Goal: Transaction & Acquisition: Download file/media

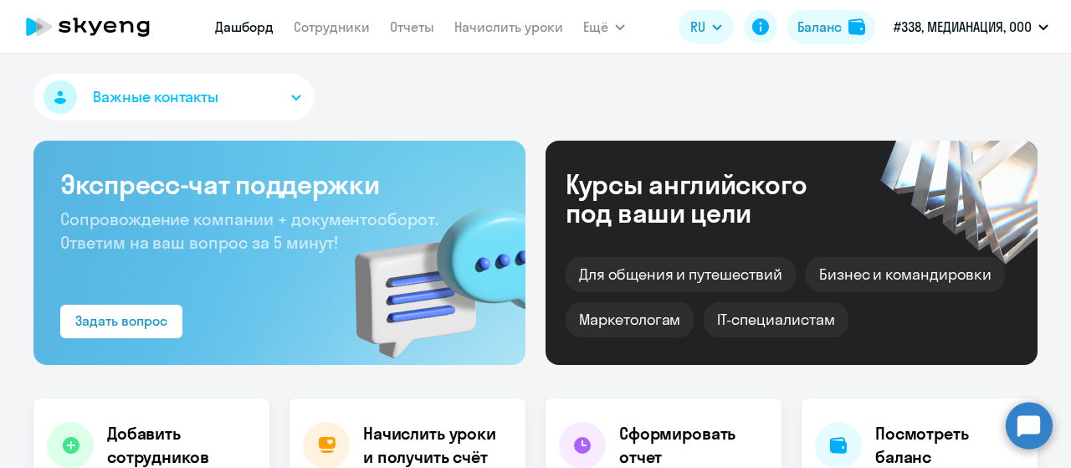
select select "30"
click at [424, 31] on link "Отчеты" at bounding box center [412, 26] width 44 height 17
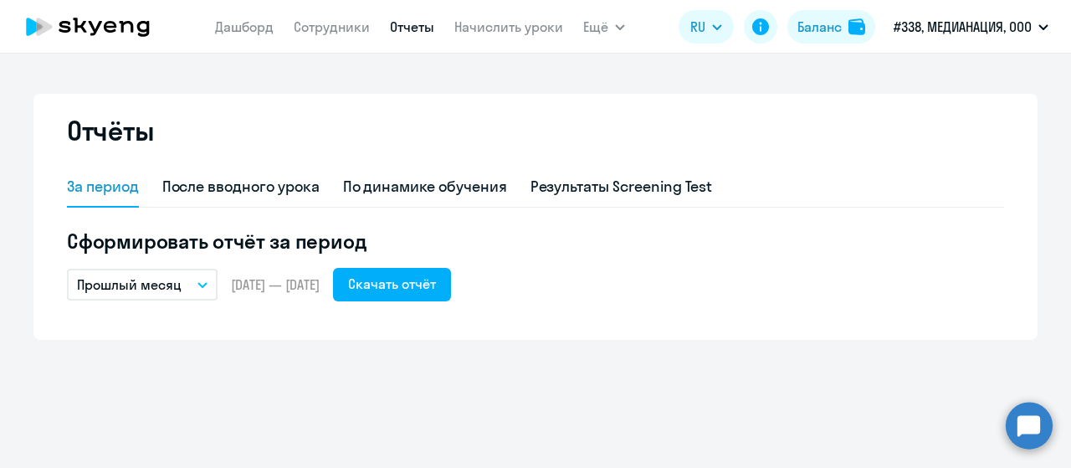
click at [182, 285] on button "Прошлый месяц" at bounding box center [142, 285] width 151 height 32
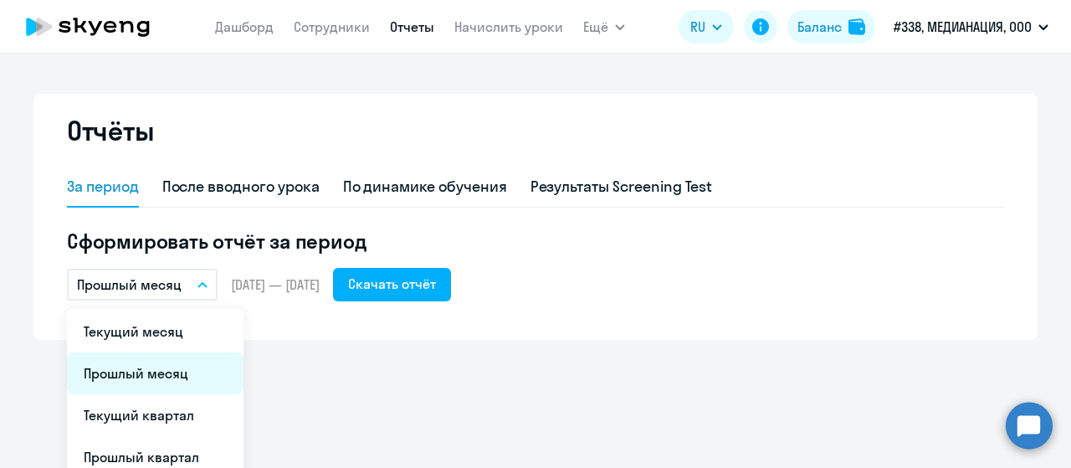
click at [162, 371] on li "Прошлый месяц" at bounding box center [155, 373] width 177 height 42
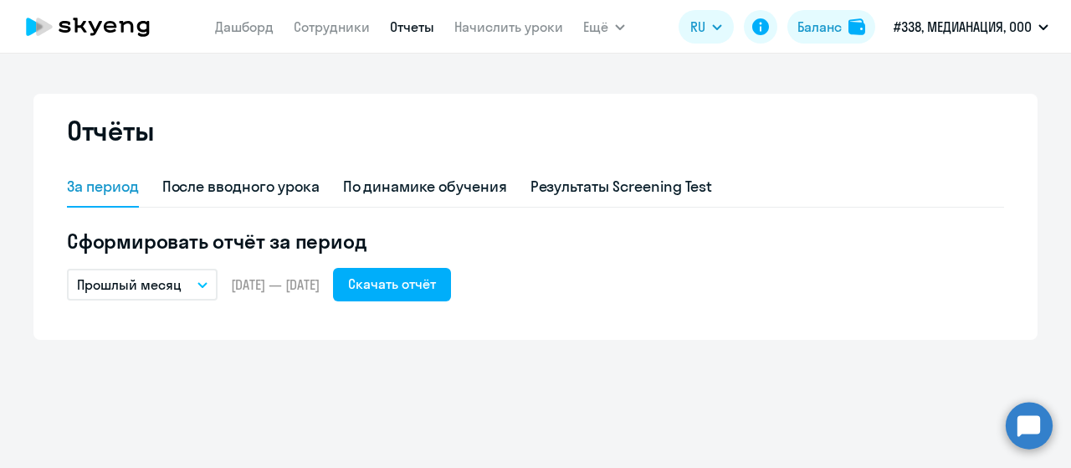
click at [197, 299] on button "Прошлый месяц" at bounding box center [142, 285] width 151 height 32
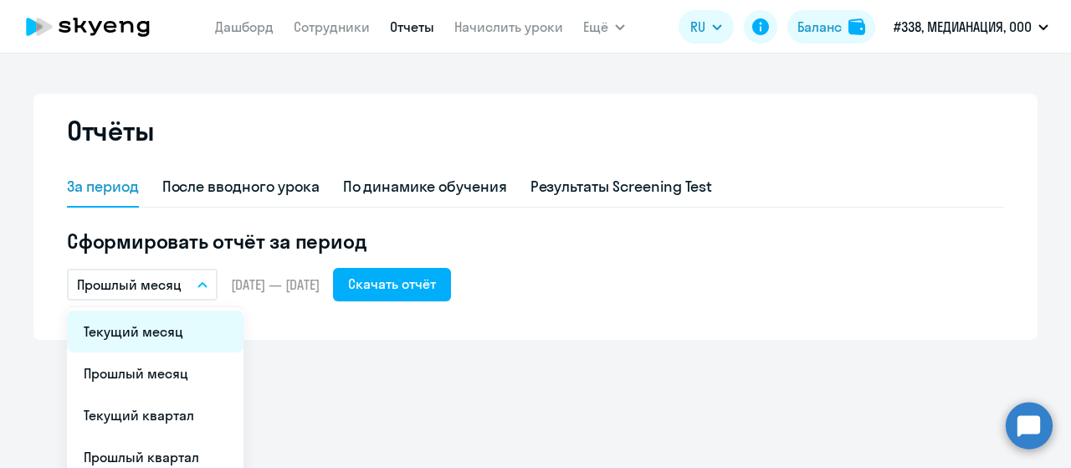
click at [171, 337] on li "Текущий месяц" at bounding box center [155, 332] width 177 height 42
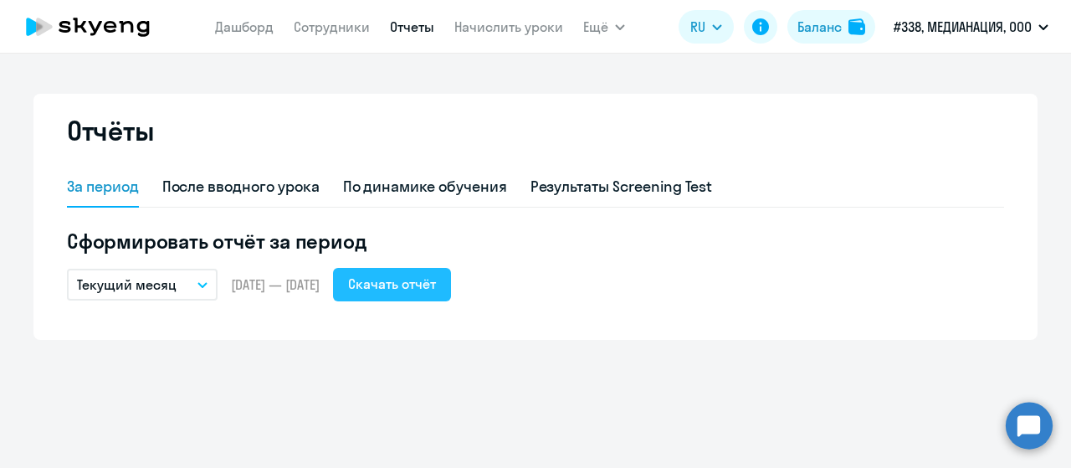
click at [451, 295] on button "Скачать отчёт" at bounding box center [392, 284] width 118 height 33
